Goal: Task Accomplishment & Management: Use online tool/utility

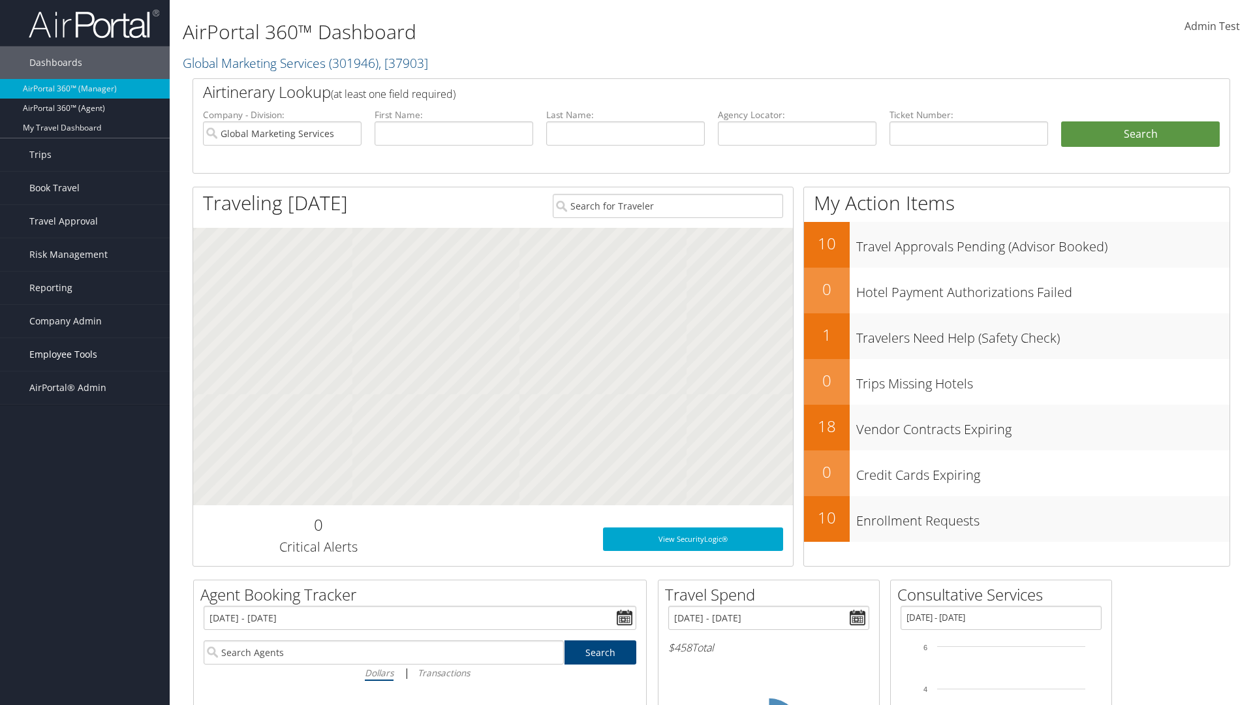
click at [85, 354] on span "Employee Tools" at bounding box center [63, 354] width 68 height 33
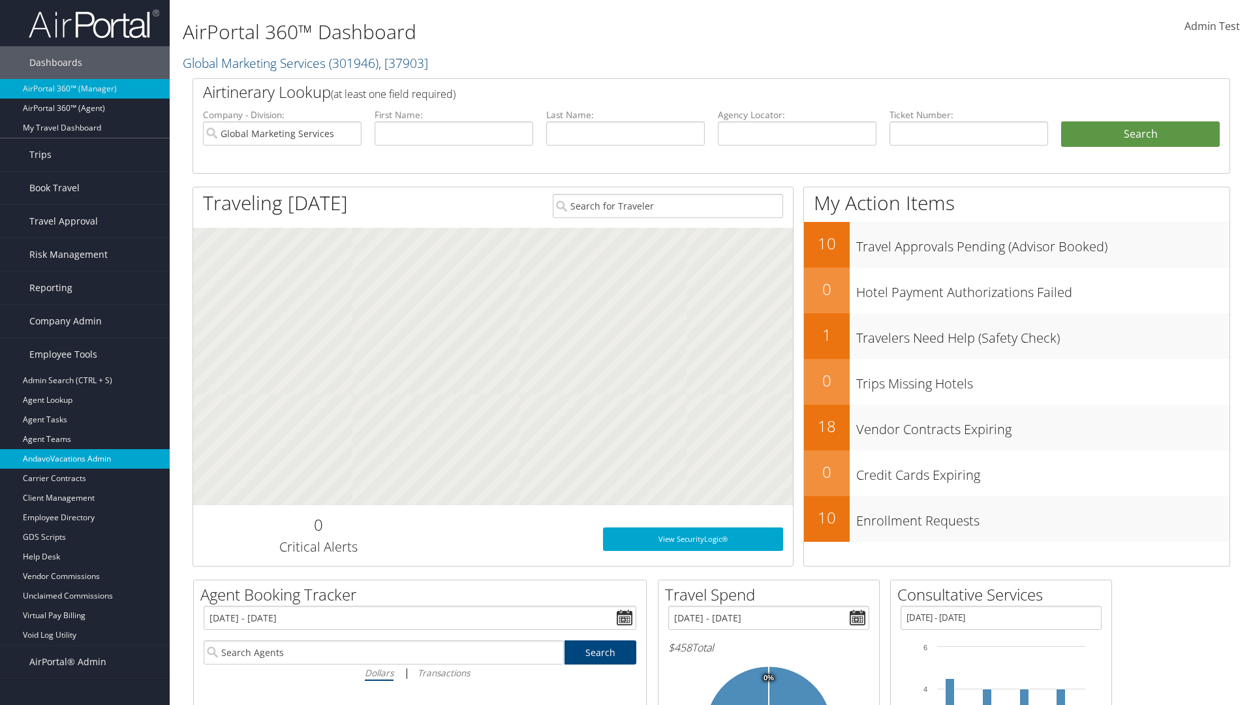
click at [85, 459] on link "AndavoVacations Admin" at bounding box center [85, 459] width 170 height 20
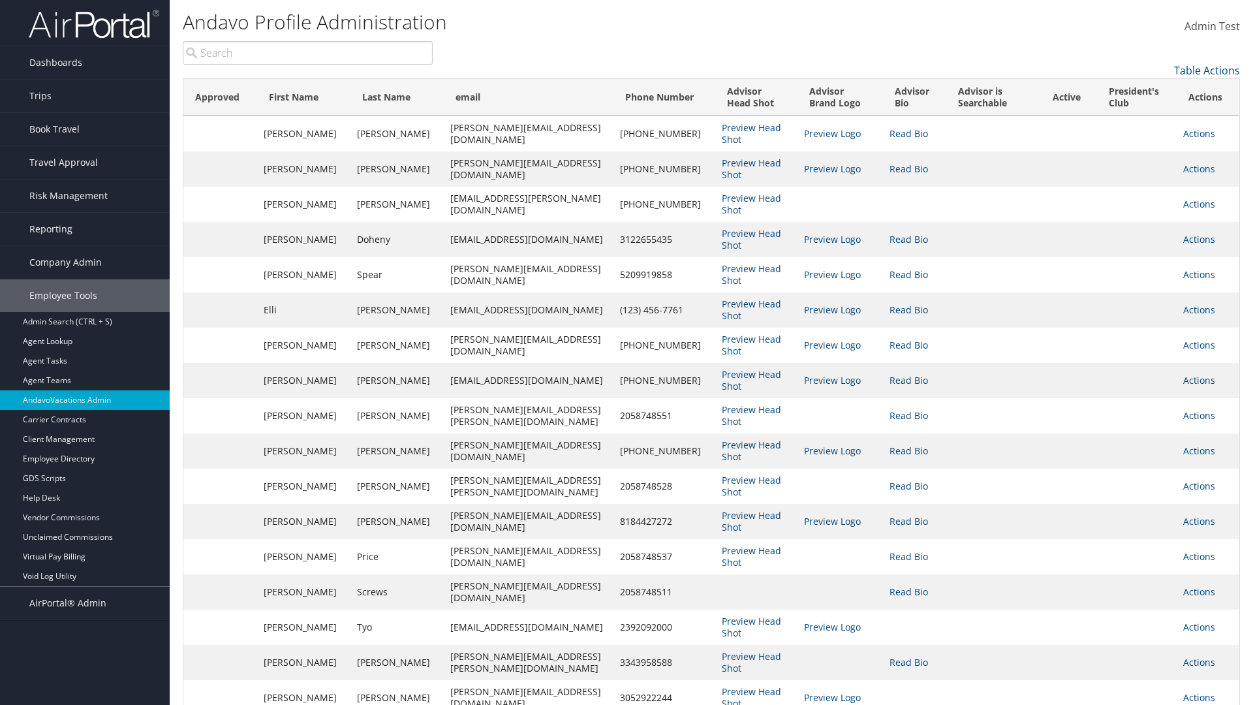
click at [307, 53] on input "search" at bounding box center [308, 52] width 250 height 23
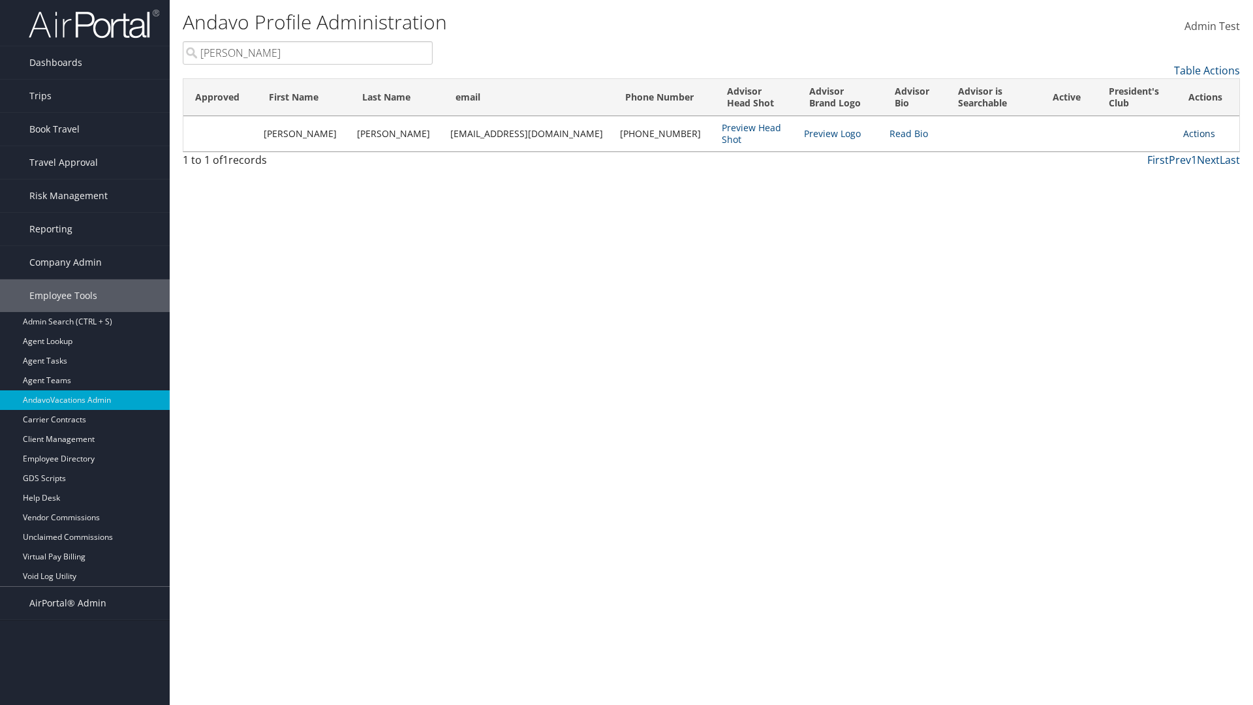
type input "[PERSON_NAME]"
click at [1192, 133] on link "Actions" at bounding box center [1199, 133] width 32 height 12
click at [1133, 241] on link "Add to President's Club" at bounding box center [1133, 241] width 142 height 22
